Goal: Task Accomplishment & Management: Manage account settings

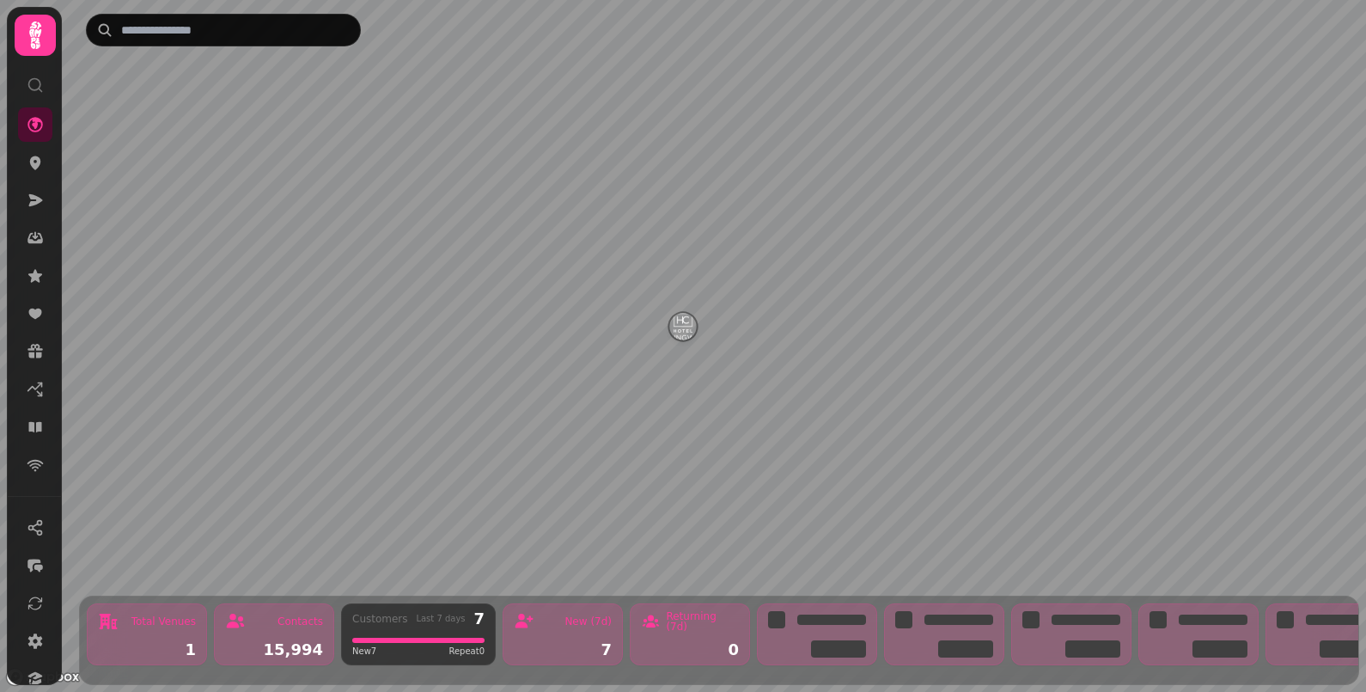
click at [38, 21] on icon at bounding box center [35, 35] width 34 height 34
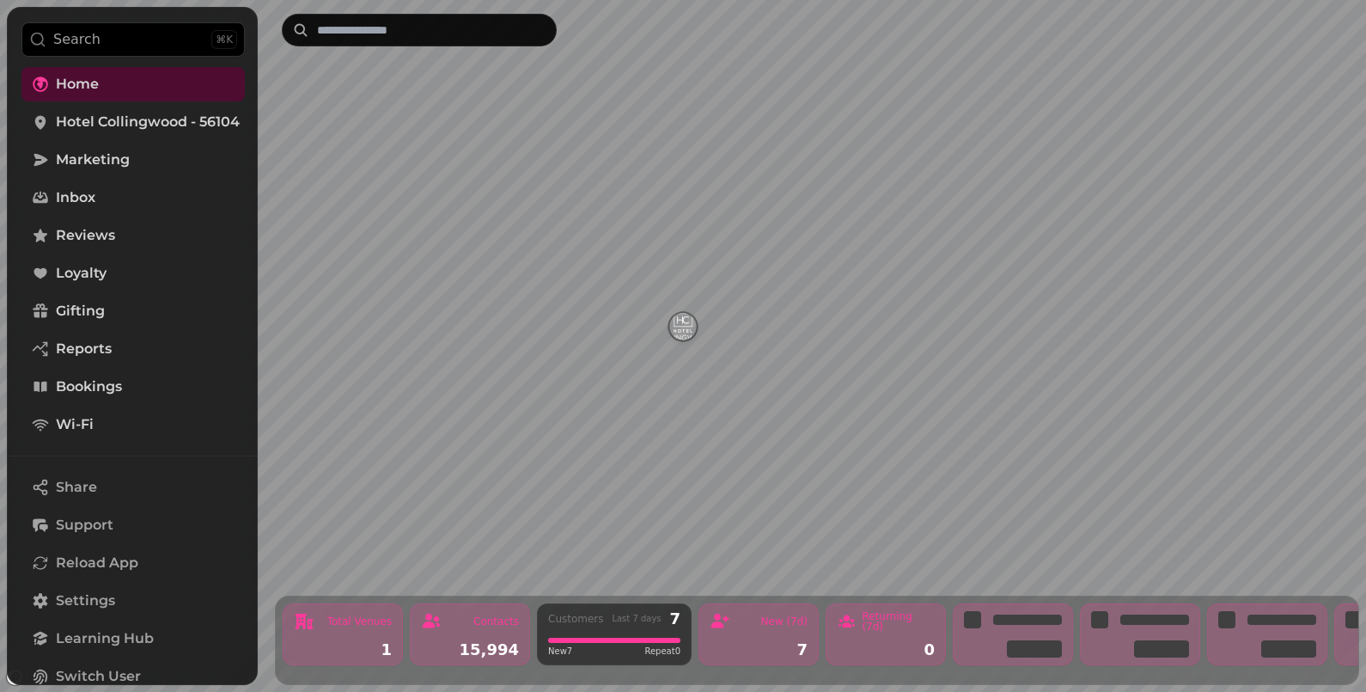
scroll to position [137, 0]
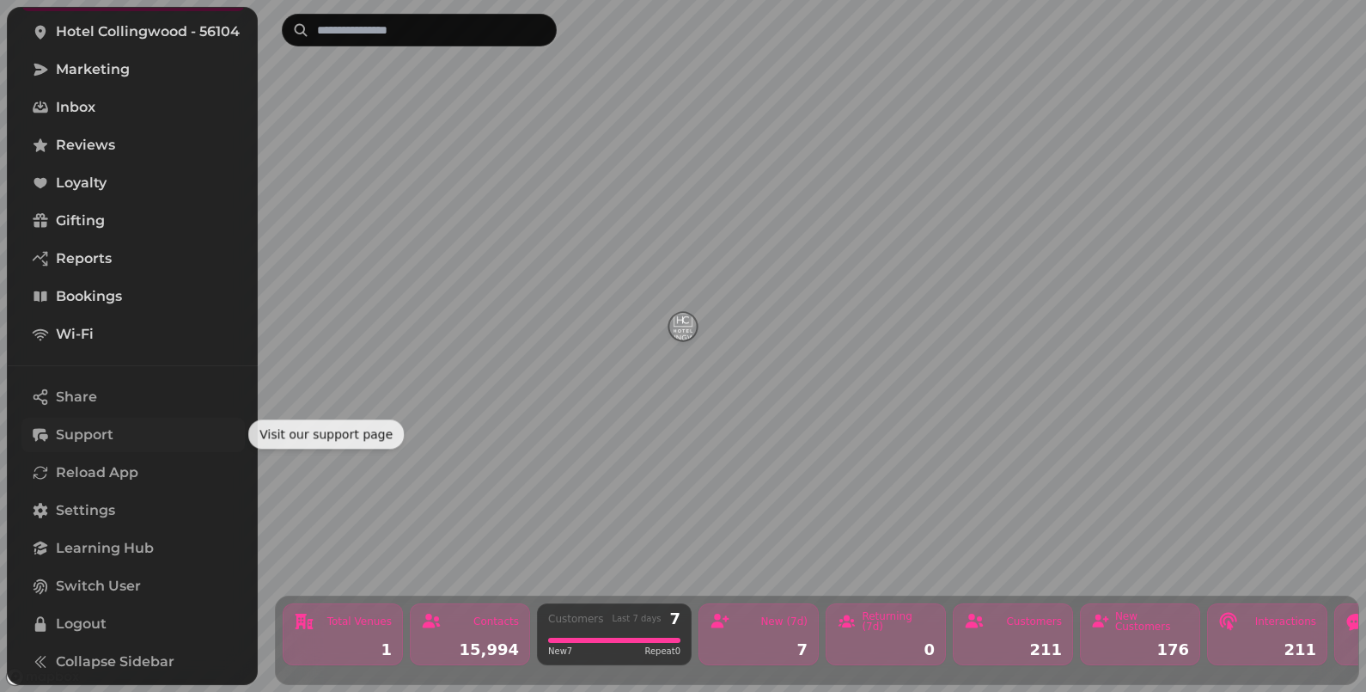
click at [98, 429] on span "Support" at bounding box center [85, 434] width 58 height 21
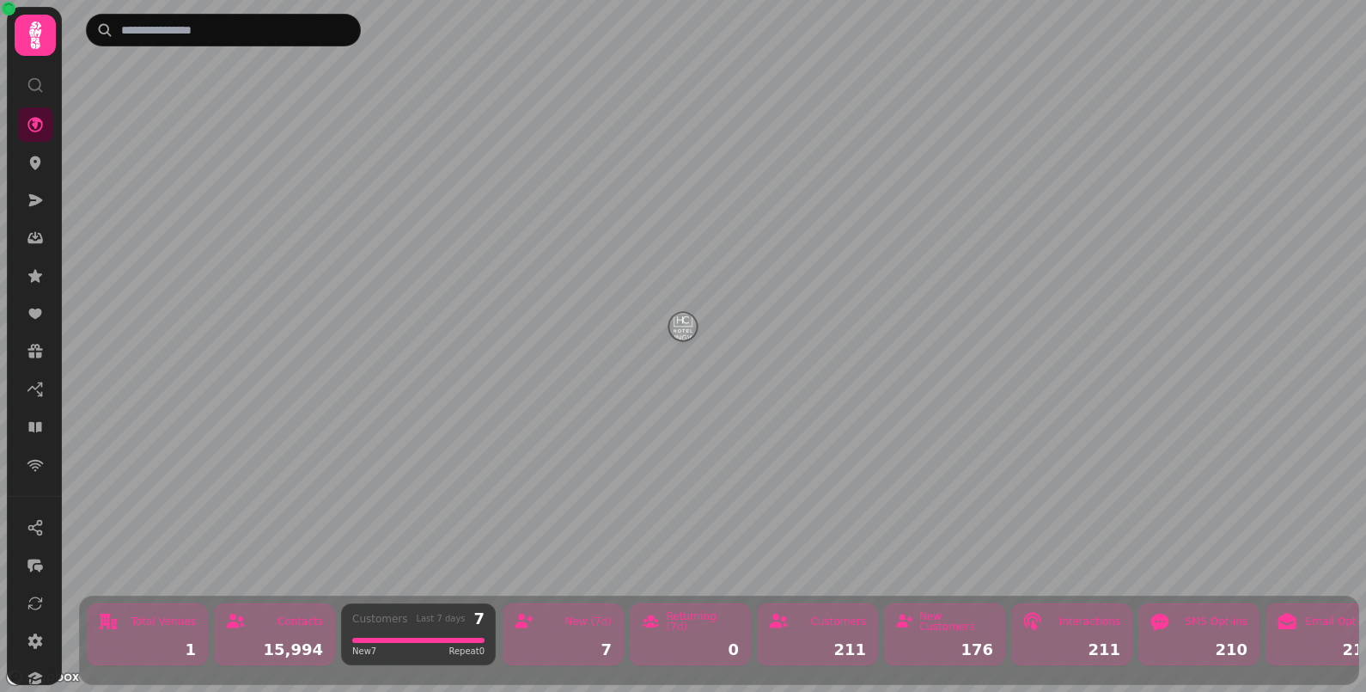
click at [36, 49] on icon at bounding box center [35, 35] width 34 height 34
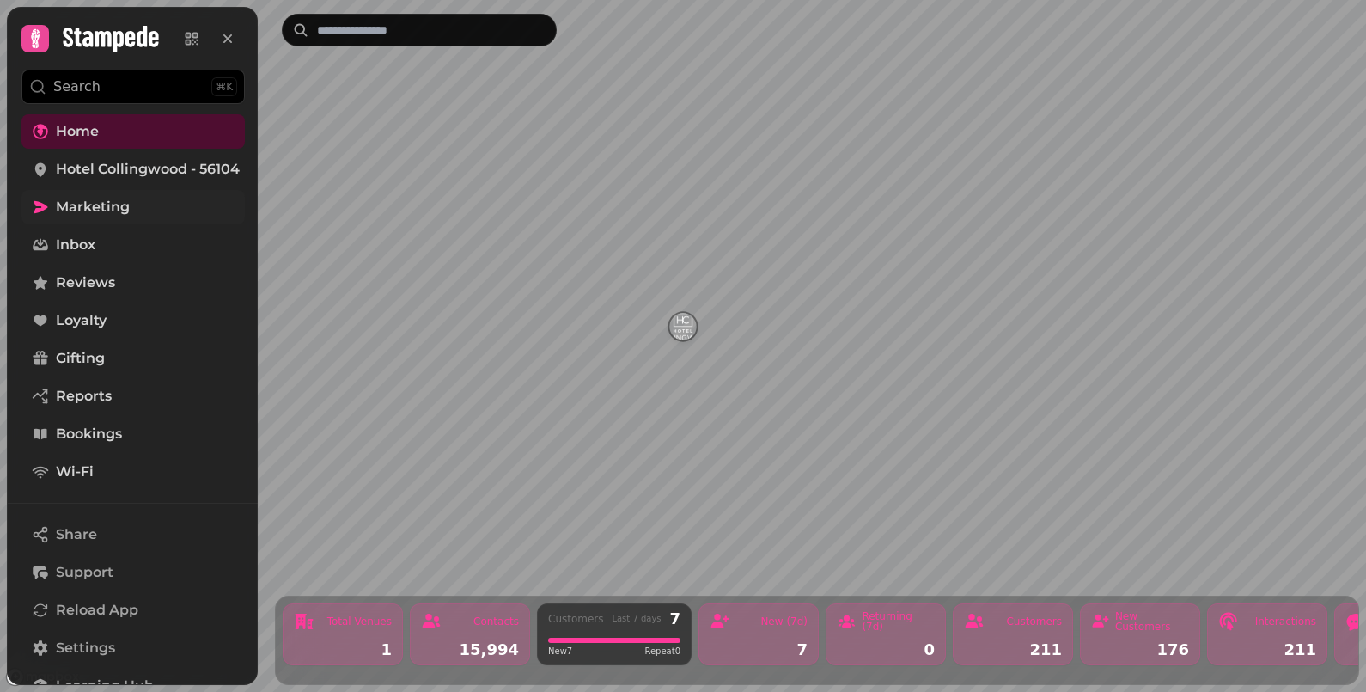
click at [104, 208] on span "Marketing" at bounding box center [93, 207] width 74 height 21
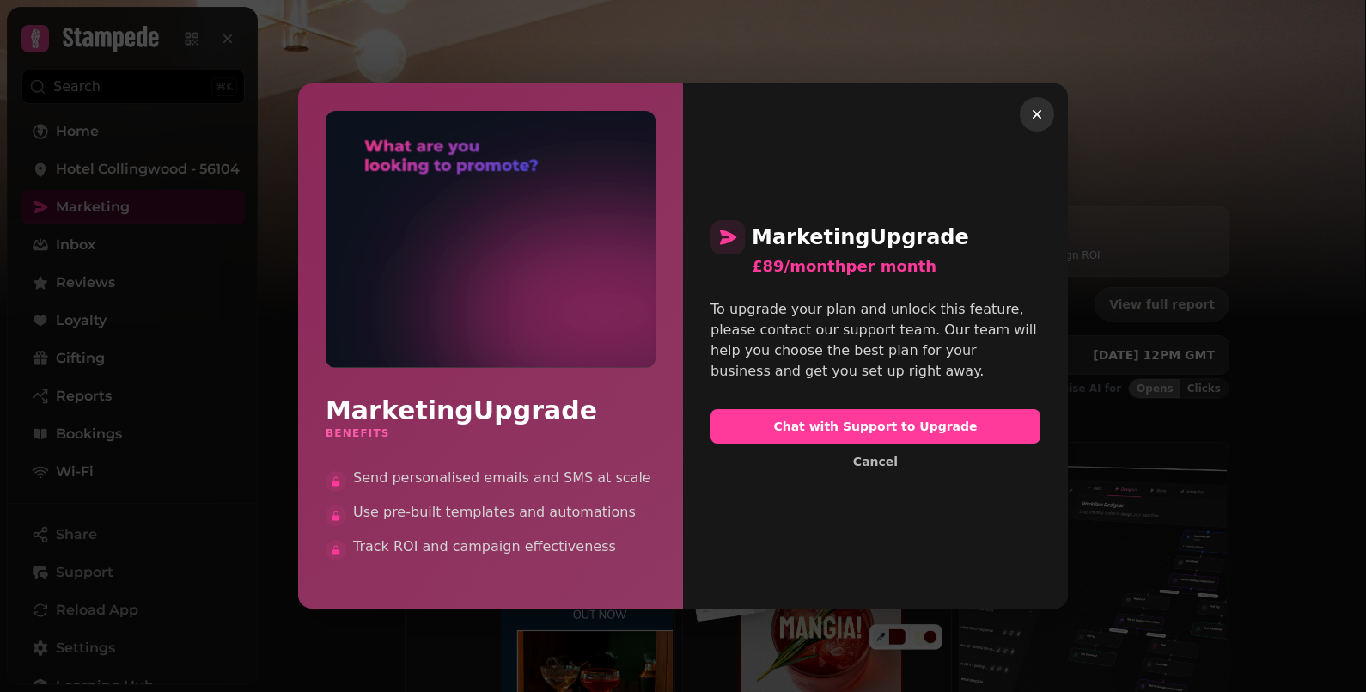
click at [1035, 112] on icon "button" at bounding box center [1037, 114] width 9 height 9
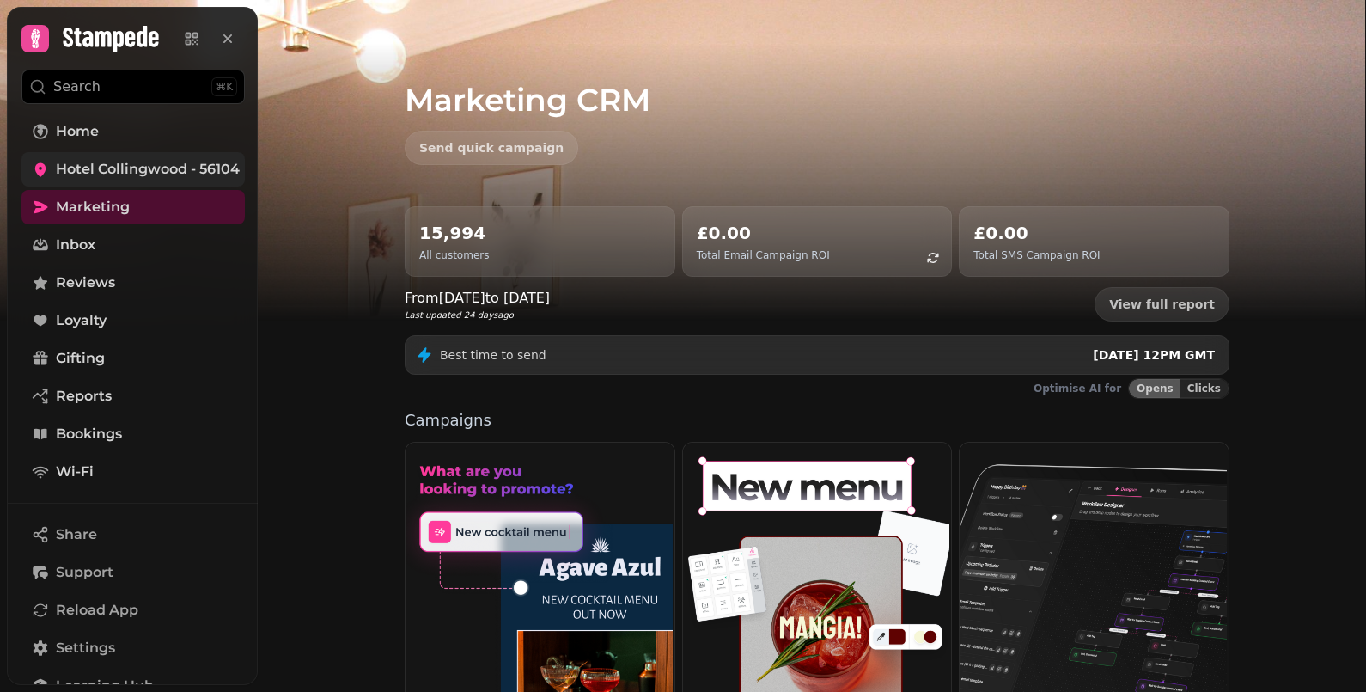
click at [112, 165] on span "Hotel Collingwood - 56104" at bounding box center [148, 169] width 184 height 21
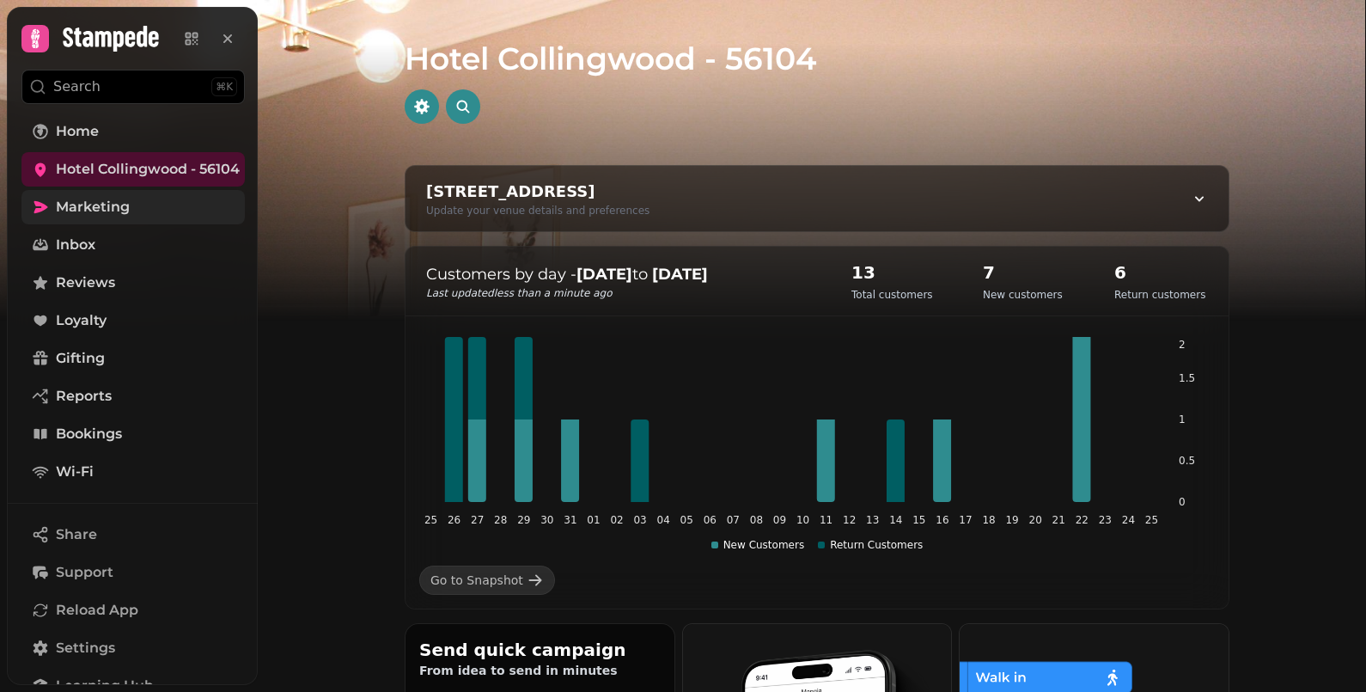
click at [103, 212] on span "Marketing" at bounding box center [93, 207] width 74 height 21
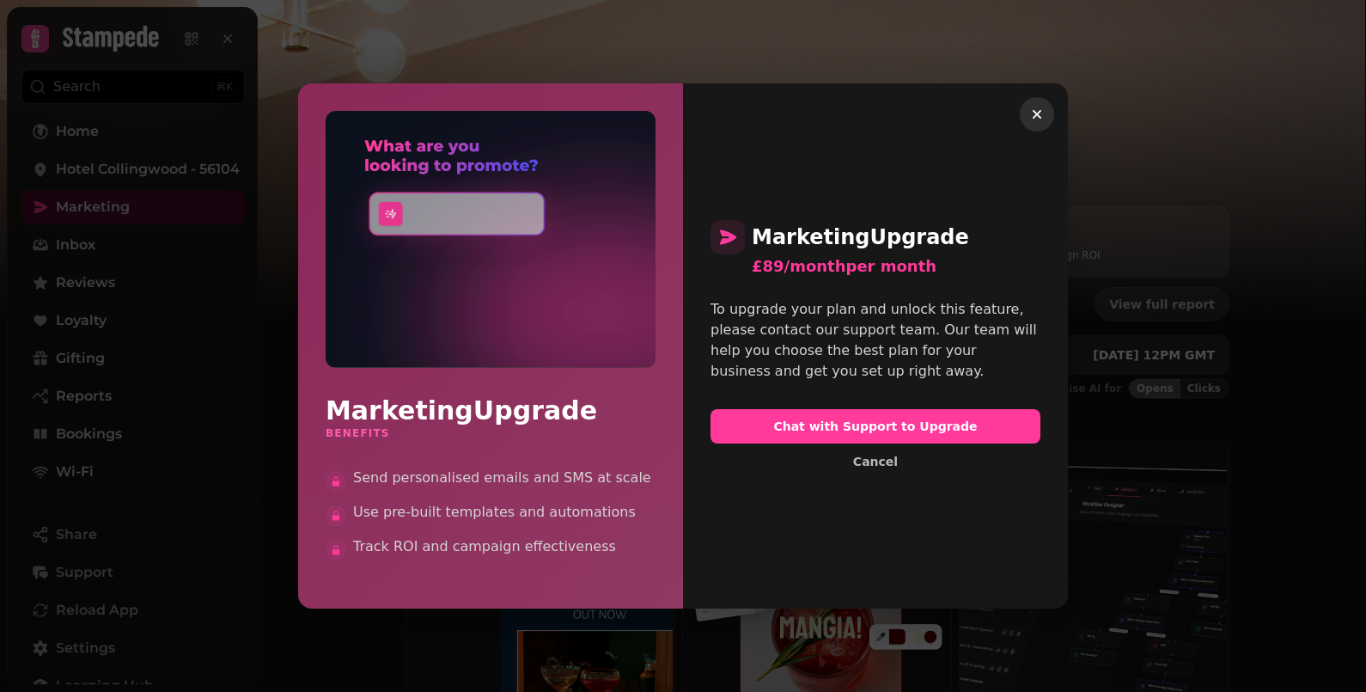
click at [1040, 108] on icon "button" at bounding box center [1036, 114] width 17 height 17
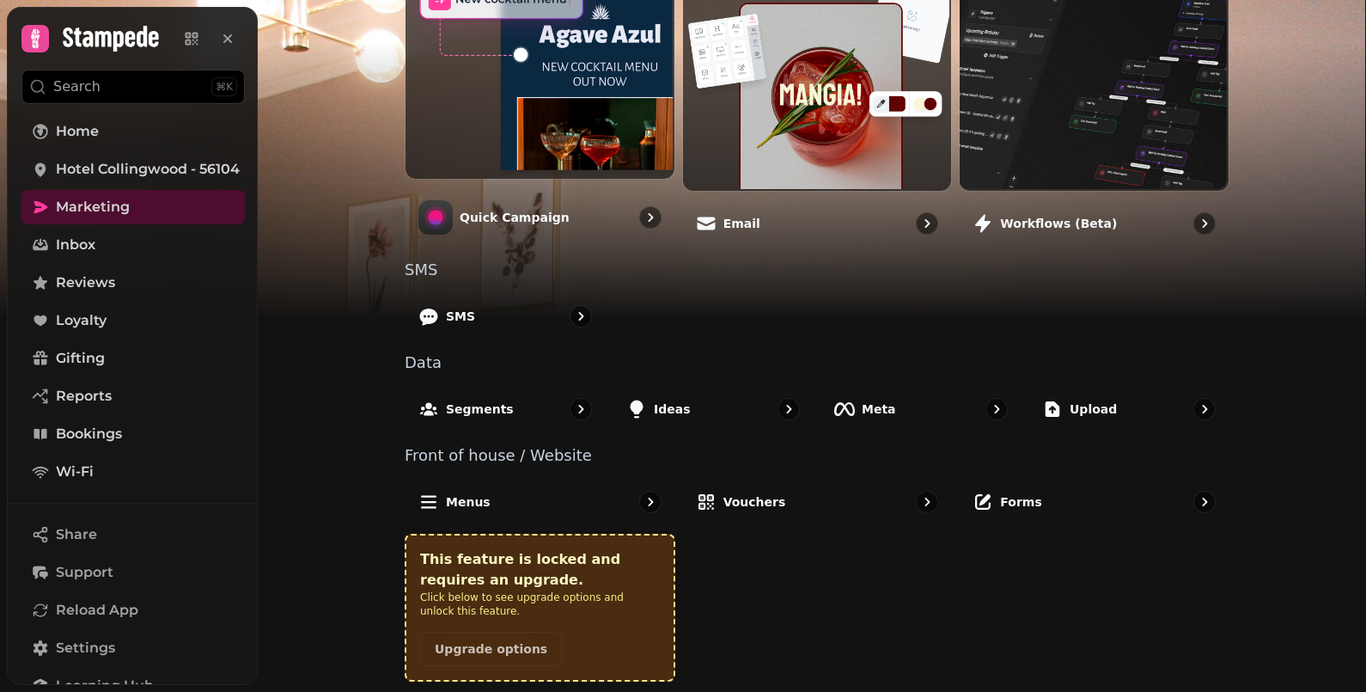
scroll to position [318, 0]
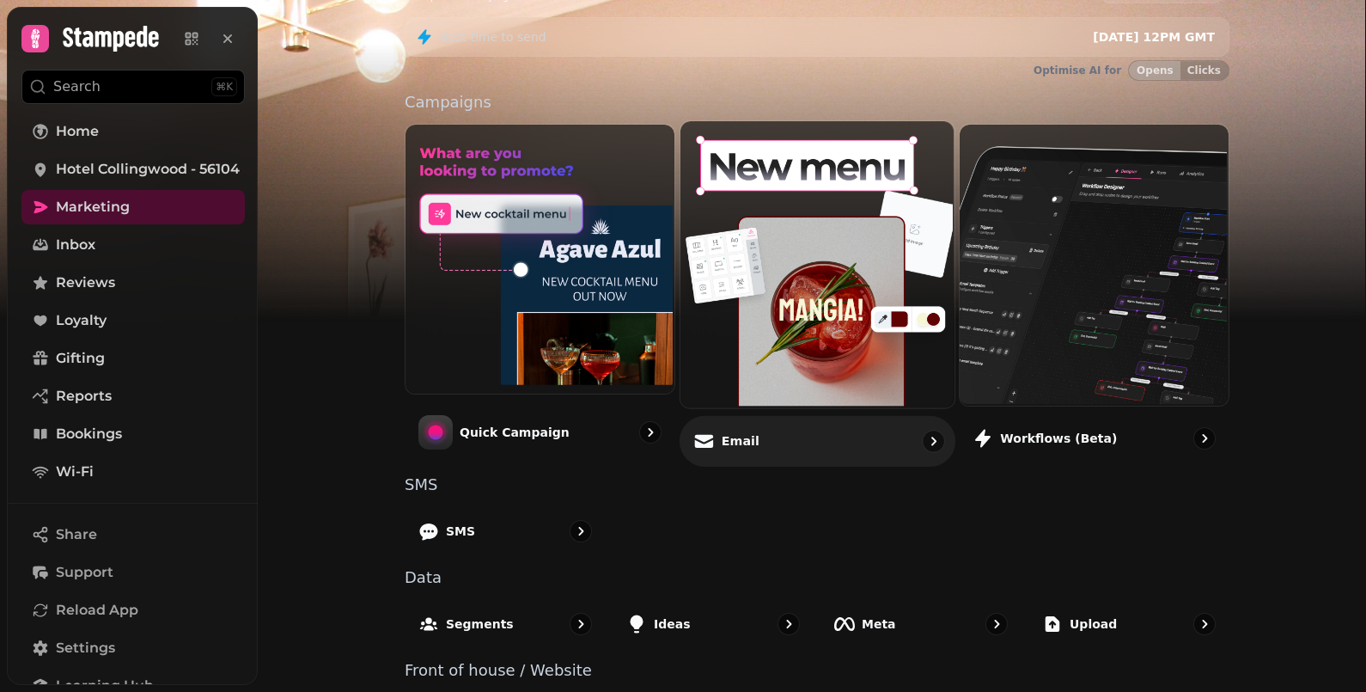
click at [790, 308] on img at bounding box center [815, 262] width 274 height 286
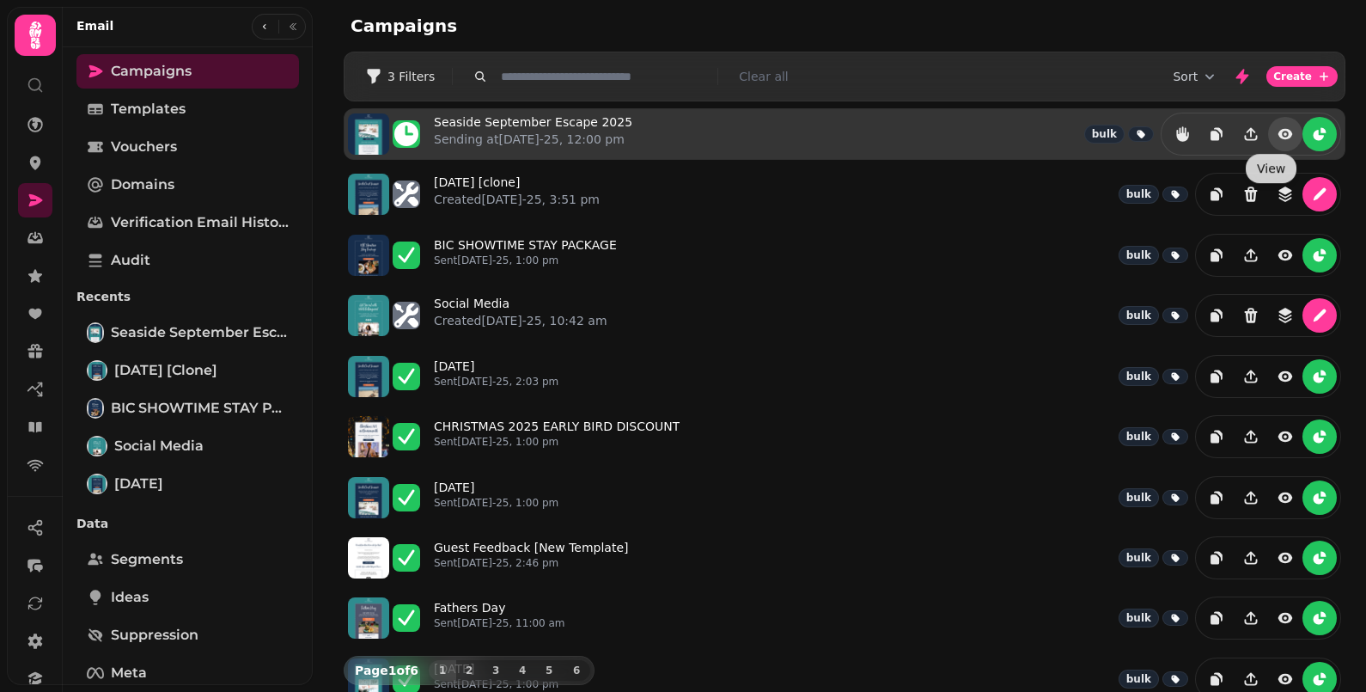
click at [1277, 137] on icon "view" at bounding box center [1285, 133] width 17 height 17
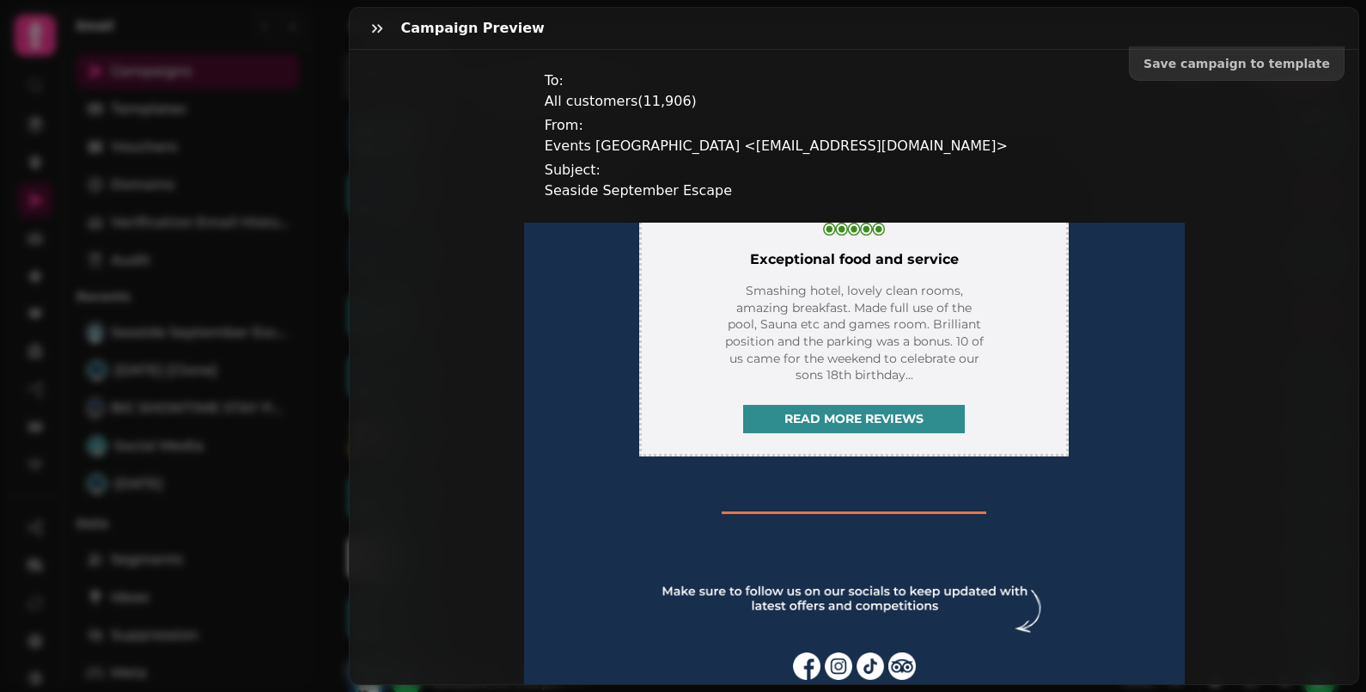
scroll to position [2281, 0]
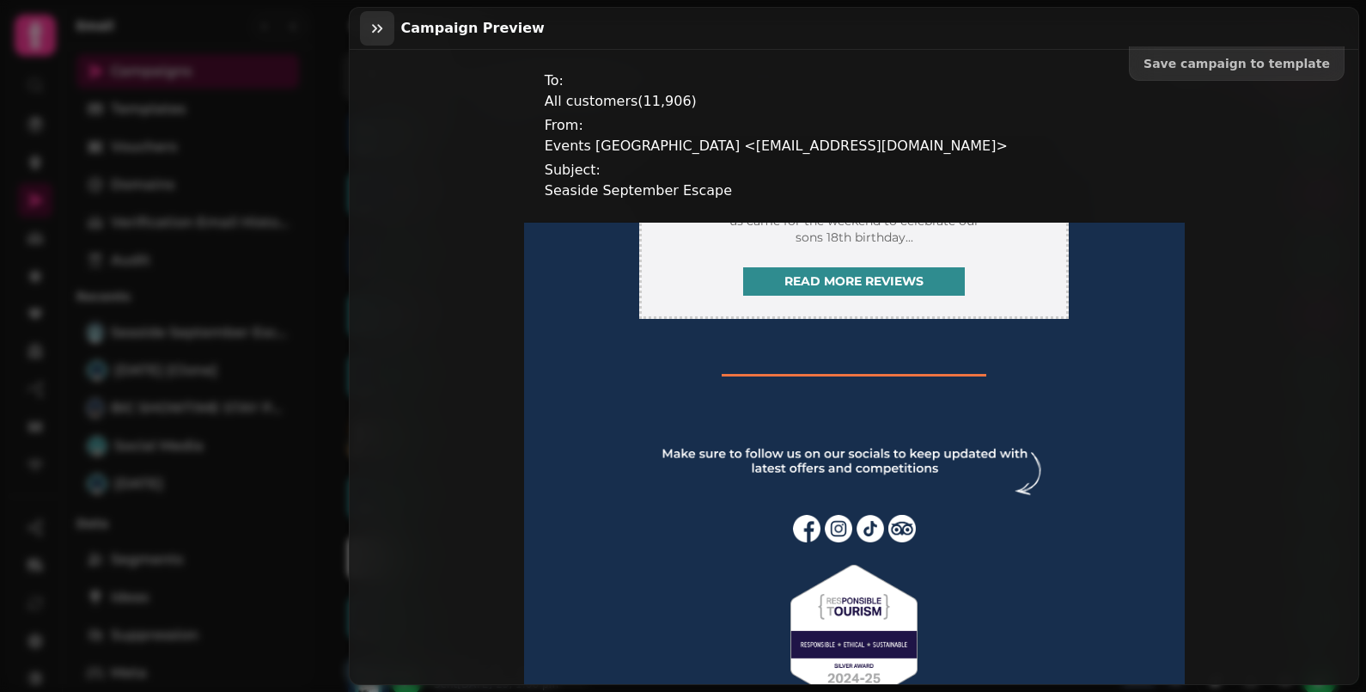
click at [378, 27] on icon "button" at bounding box center [377, 28] width 17 height 17
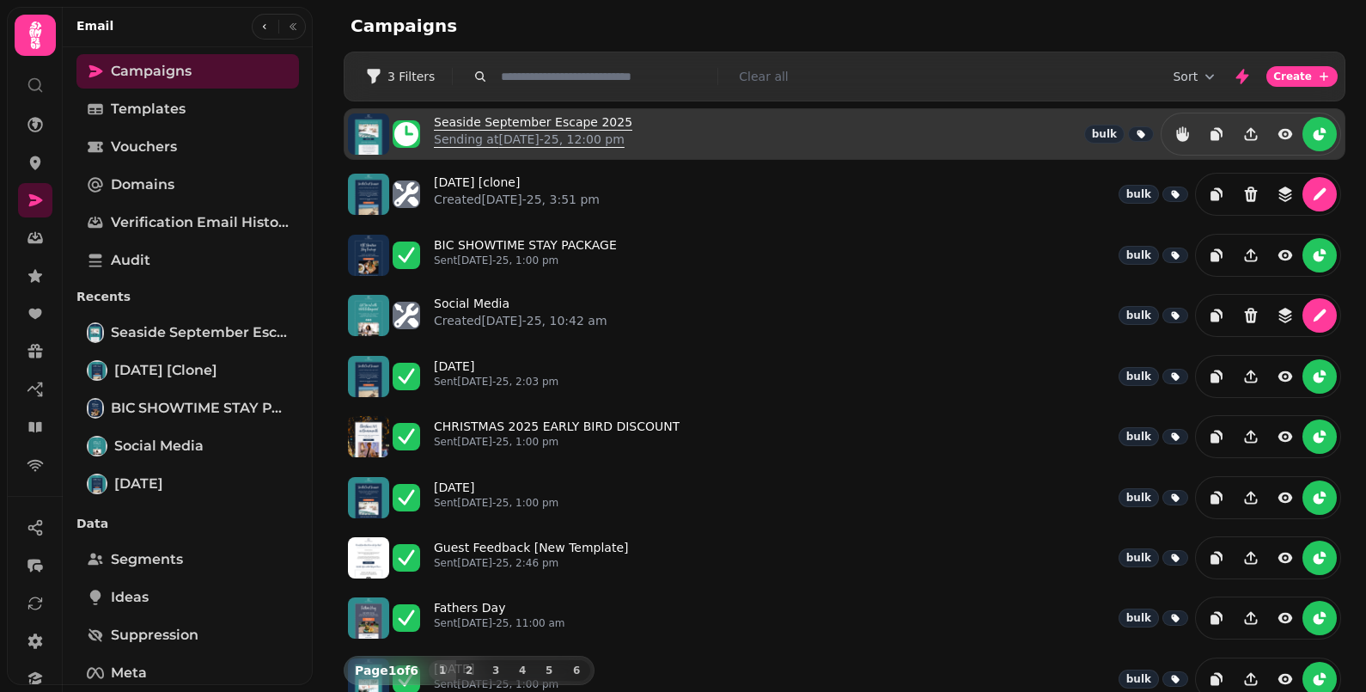
click at [546, 125] on link "Seaside September Escape 2025 Sending at 29th Aug-25, 12:00 pm" at bounding box center [533, 133] width 198 height 41
click at [409, 134] on icon at bounding box center [406, 134] width 24 height 24
click at [391, 131] on div at bounding box center [384, 133] width 72 height 41
click at [1311, 133] on icon "reports" at bounding box center [1319, 133] width 17 height 17
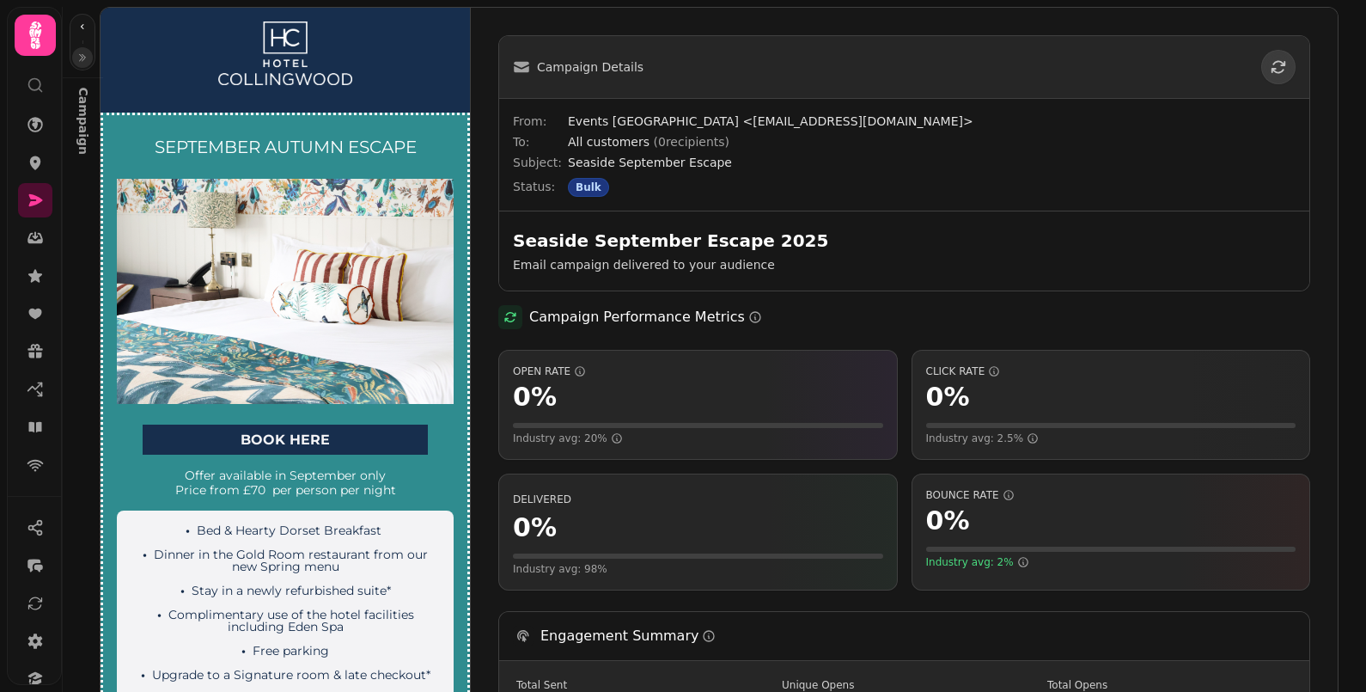
click at [82, 61] on icon "button" at bounding box center [82, 57] width 10 height 10
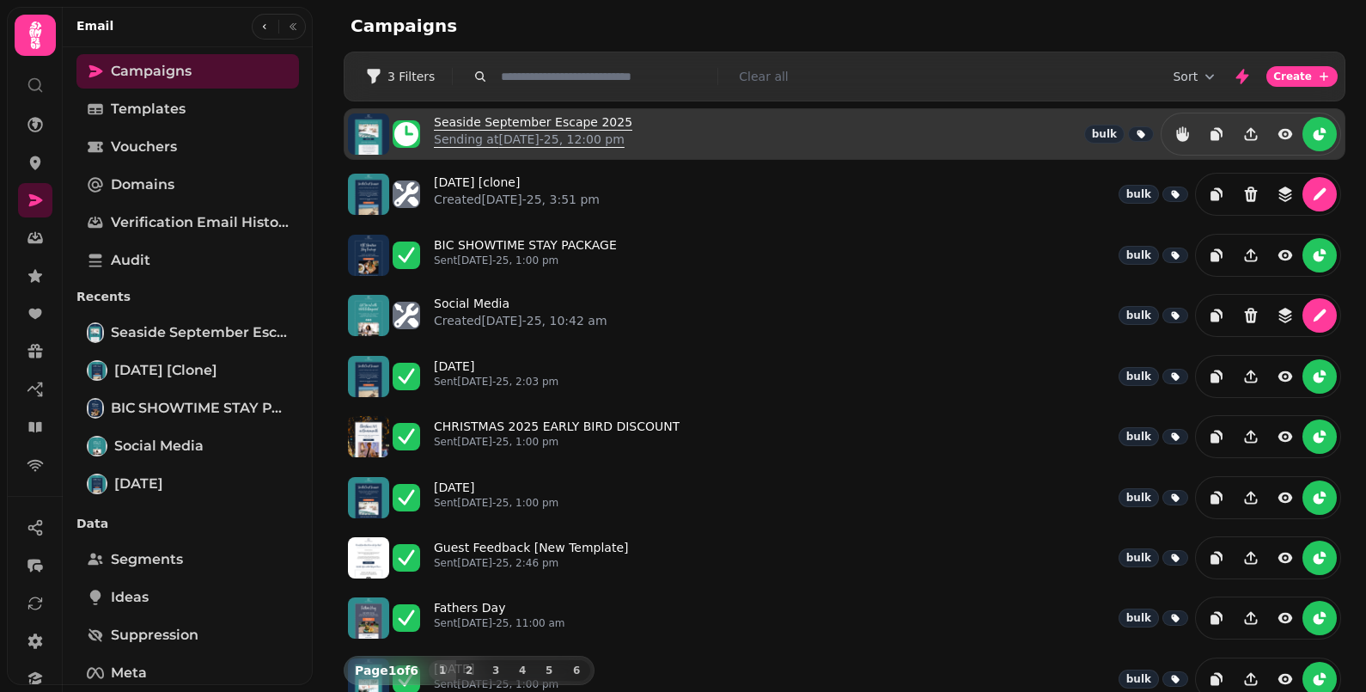
click at [493, 122] on link "Seaside September Escape 2025 Sending at 29th Aug-25, 12:00 pm" at bounding box center [533, 133] width 198 height 41
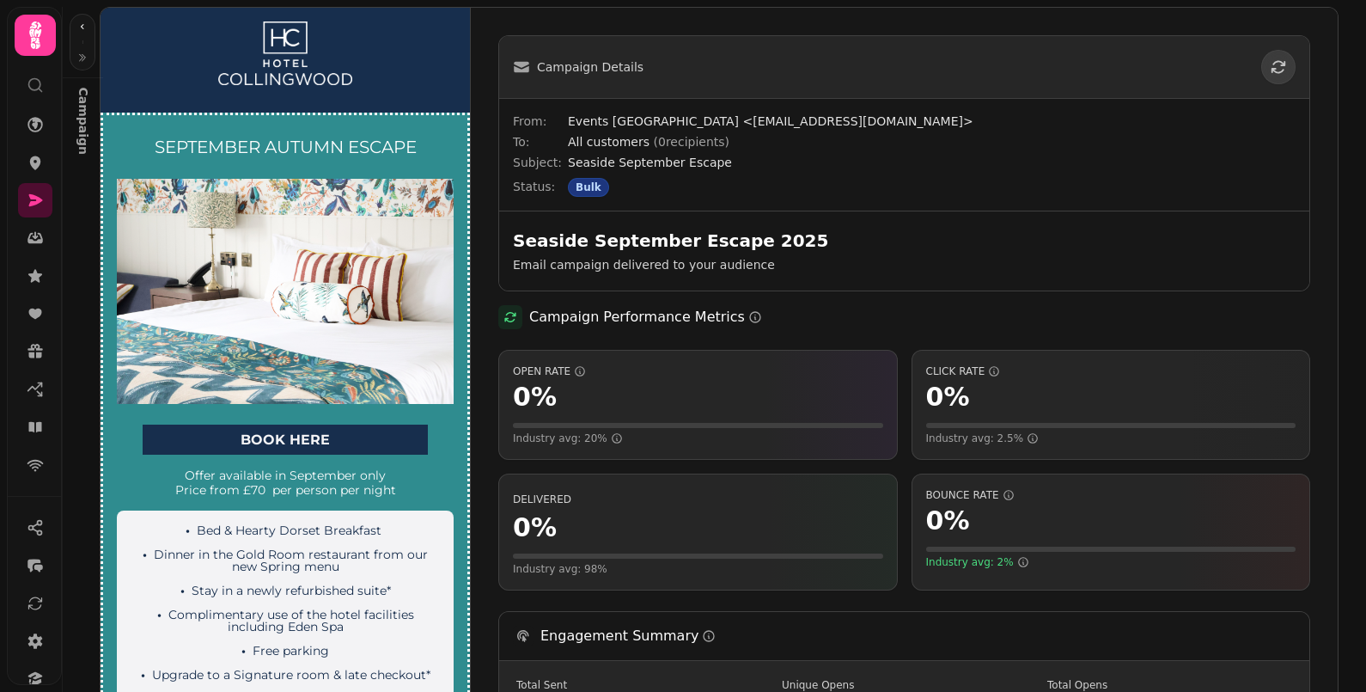
click at [607, 144] on span "All customers ( 0 recipients)" at bounding box center [649, 142] width 162 height 14
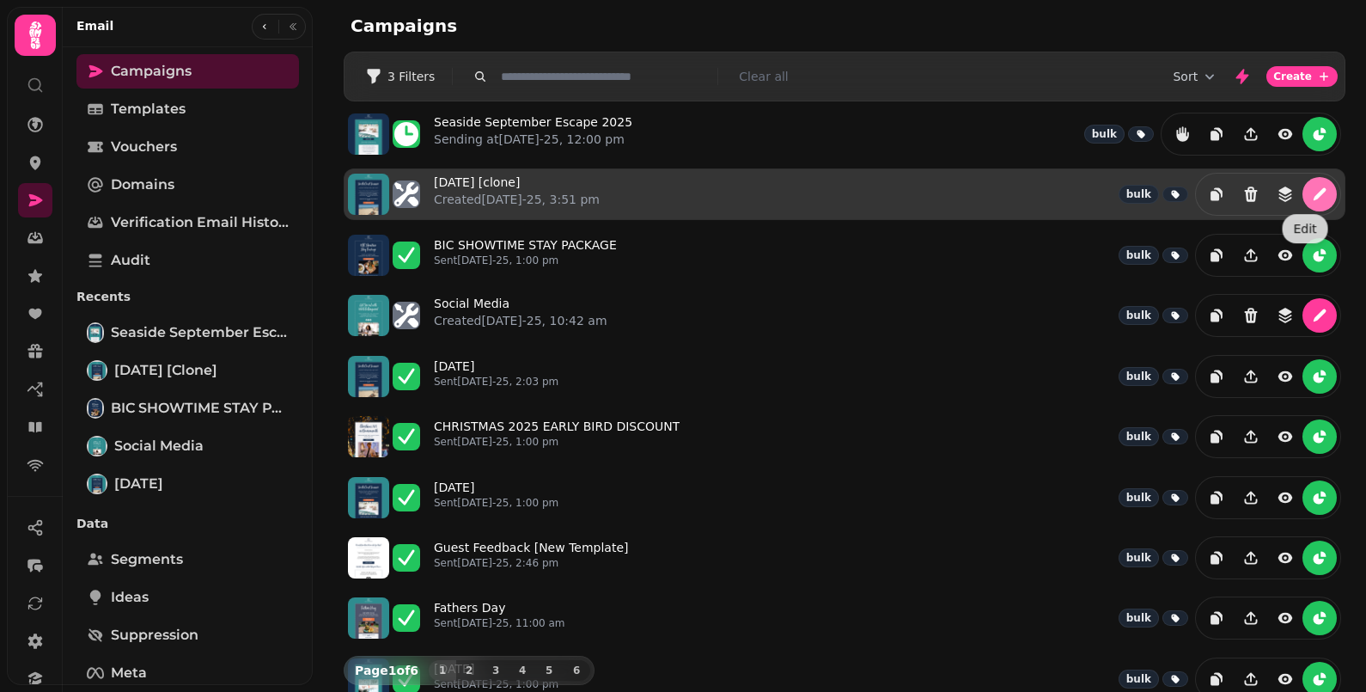
click at [1311, 193] on icon "edit" at bounding box center [1319, 194] width 17 height 17
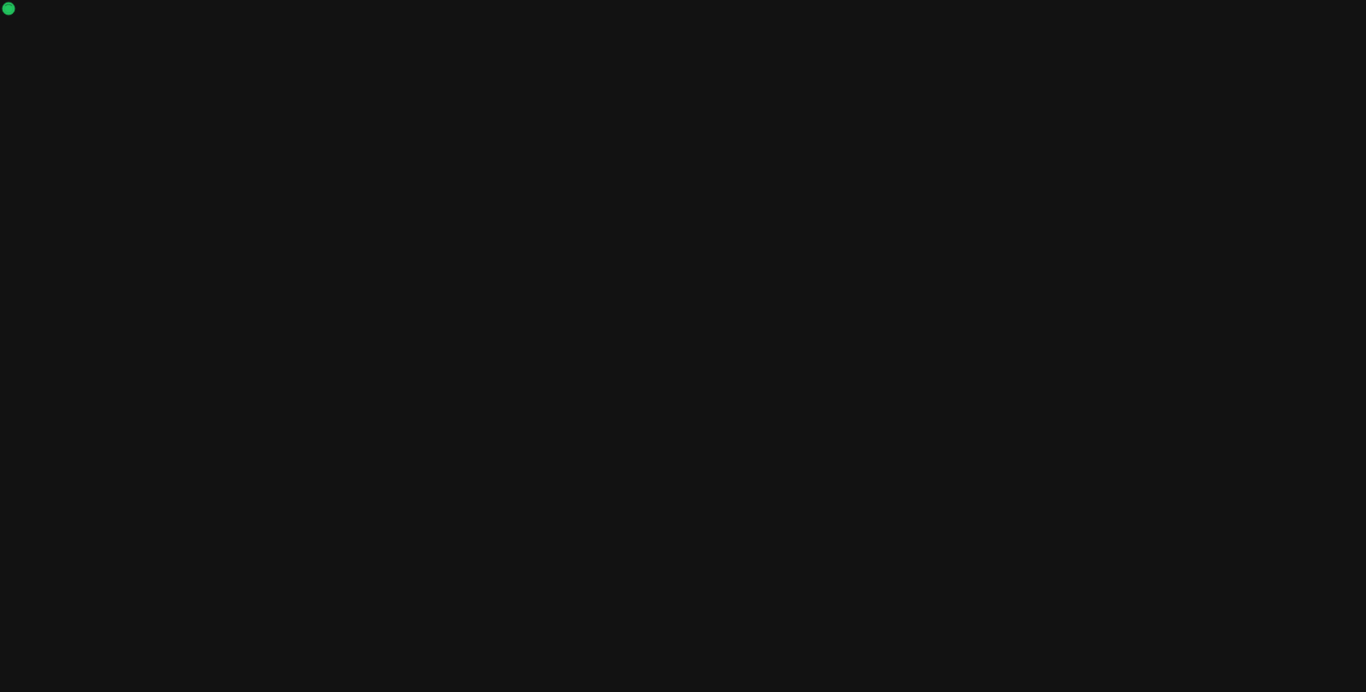
select select "**********"
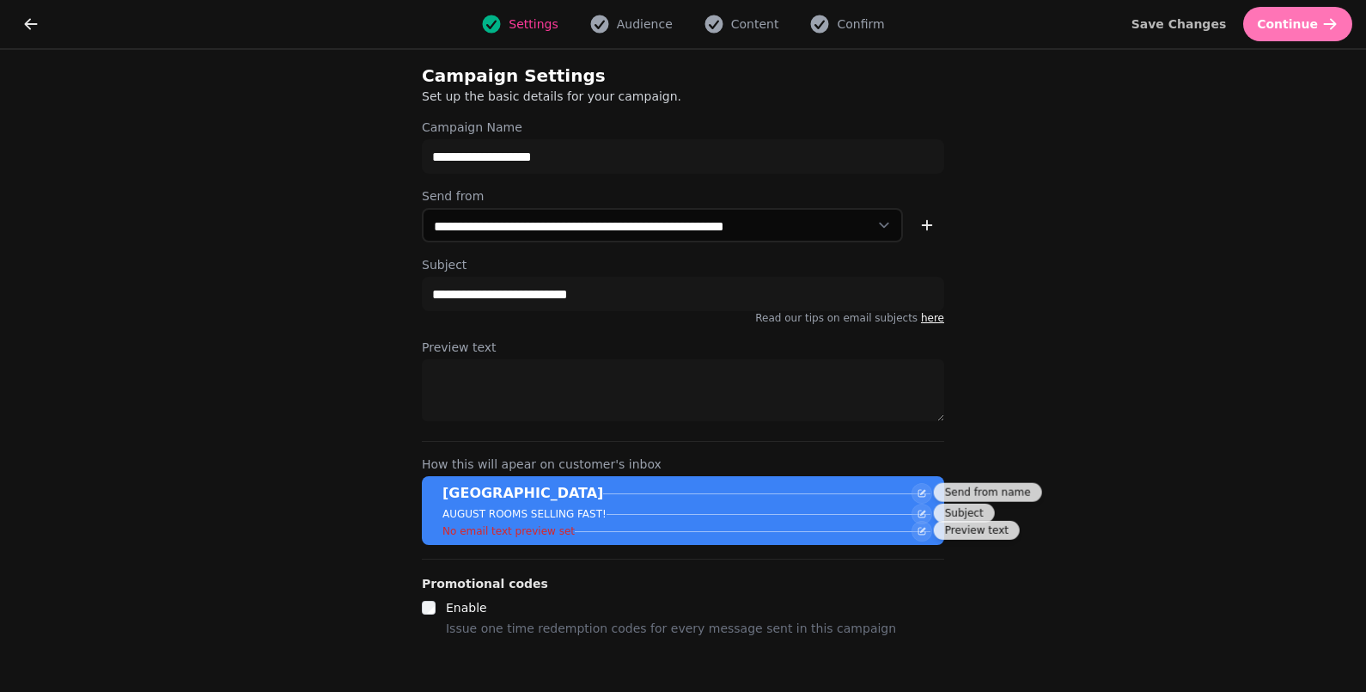
click at [1310, 27] on span "Continue" at bounding box center [1287, 24] width 61 height 12
select select "***"
select select "**"
